Goal: Check status

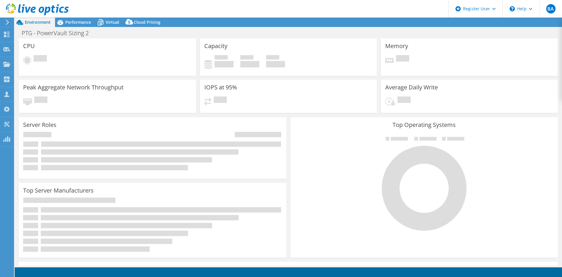
select select "USD"
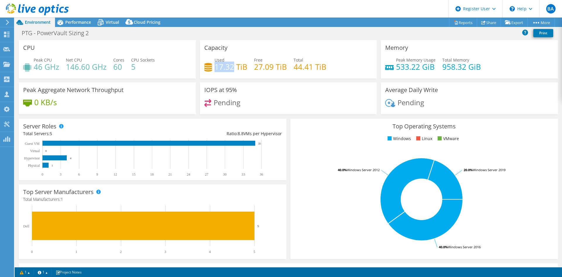
drag, startPoint x: 228, startPoint y: 67, endPoint x: 232, endPoint y: 66, distance: 4.1
click at [232, 66] on h4 "17.32 TiB" at bounding box center [231, 67] width 33 height 6
copy h4 "17.32"
click at [205, 35] on div "PTG - PowerVault Sizing 2 Print" at bounding box center [289, 33] width 548 height 11
